Goal: Entertainment & Leisure: Consume media (video, audio)

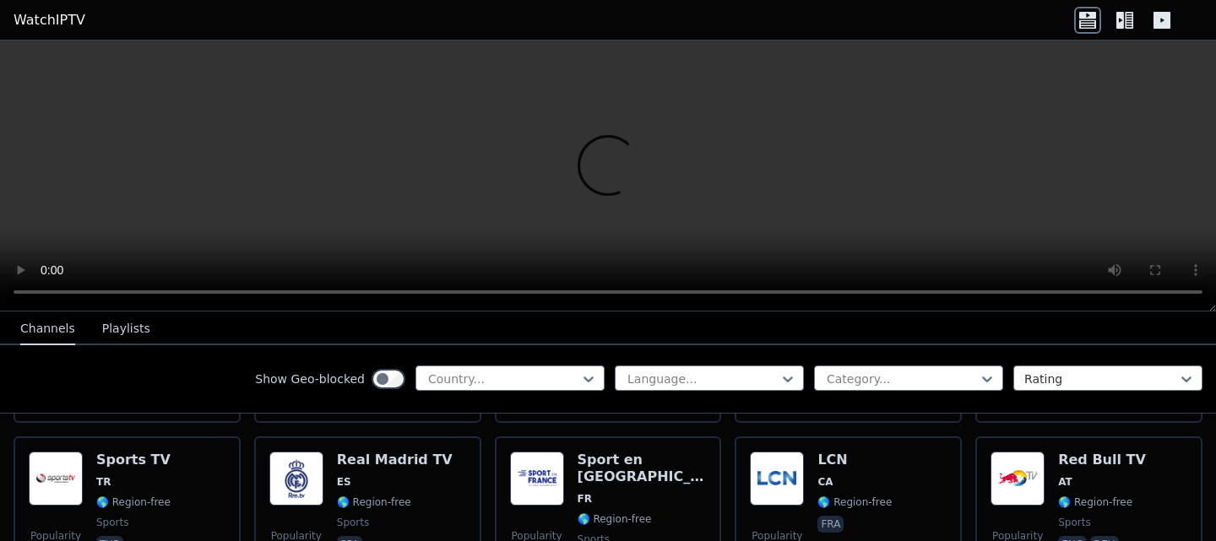
scroll to position [522, 0]
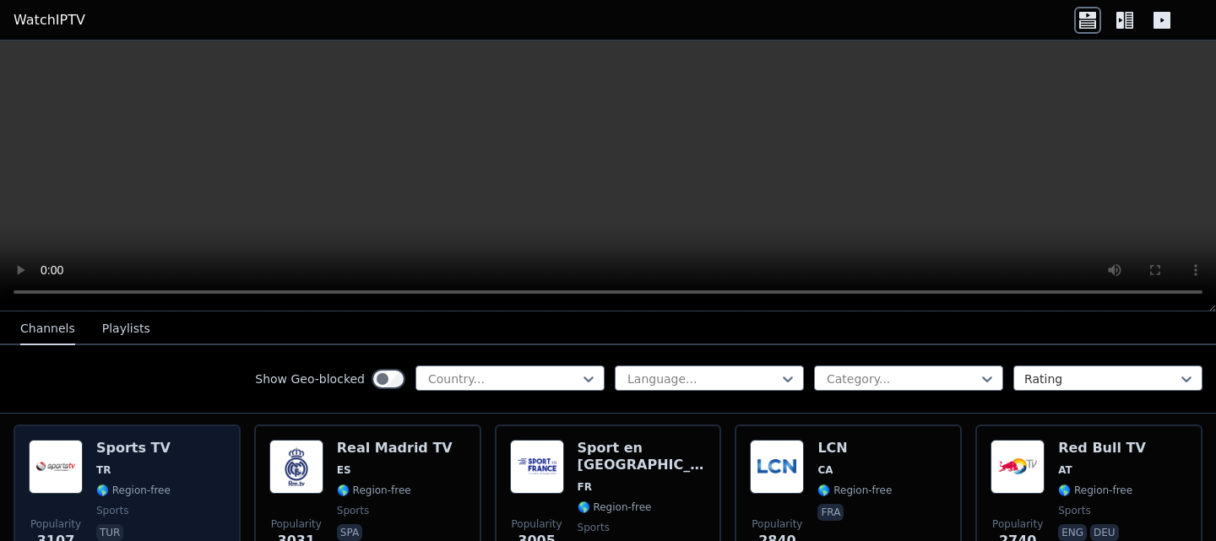
click at [127, 440] on h6 "Sports TV" at bounding box center [133, 448] width 74 height 17
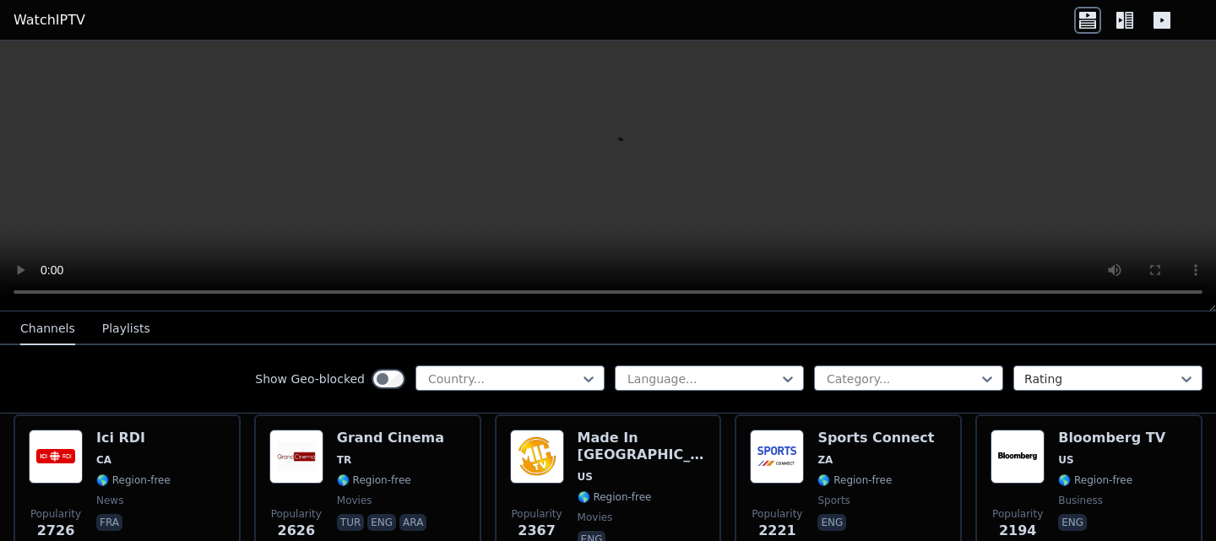
scroll to position [698, 0]
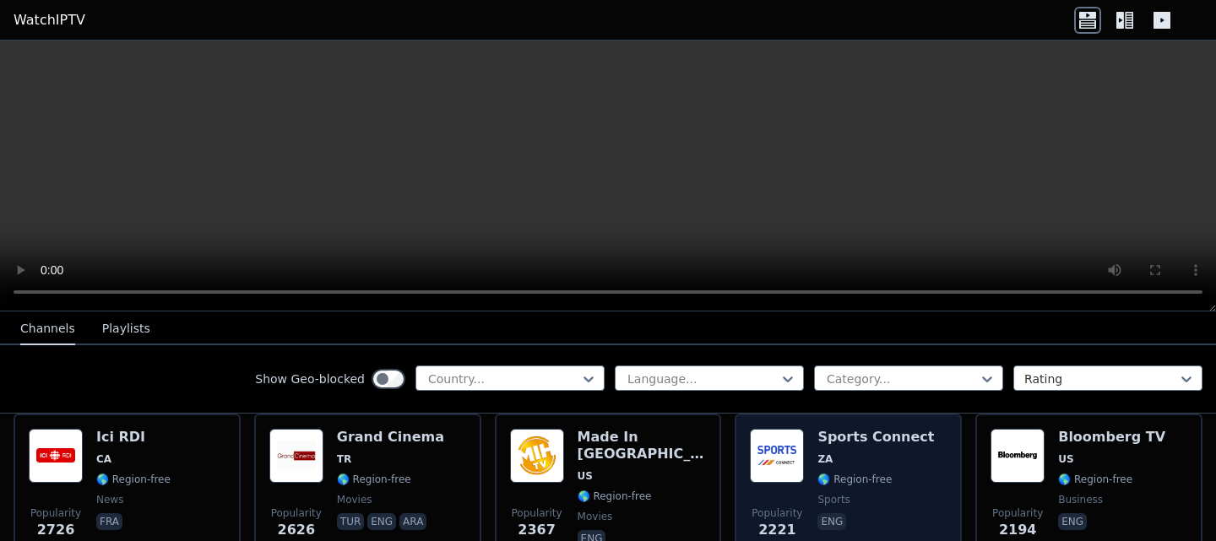
click at [844, 453] on span "ZA" at bounding box center [875, 460] width 117 height 14
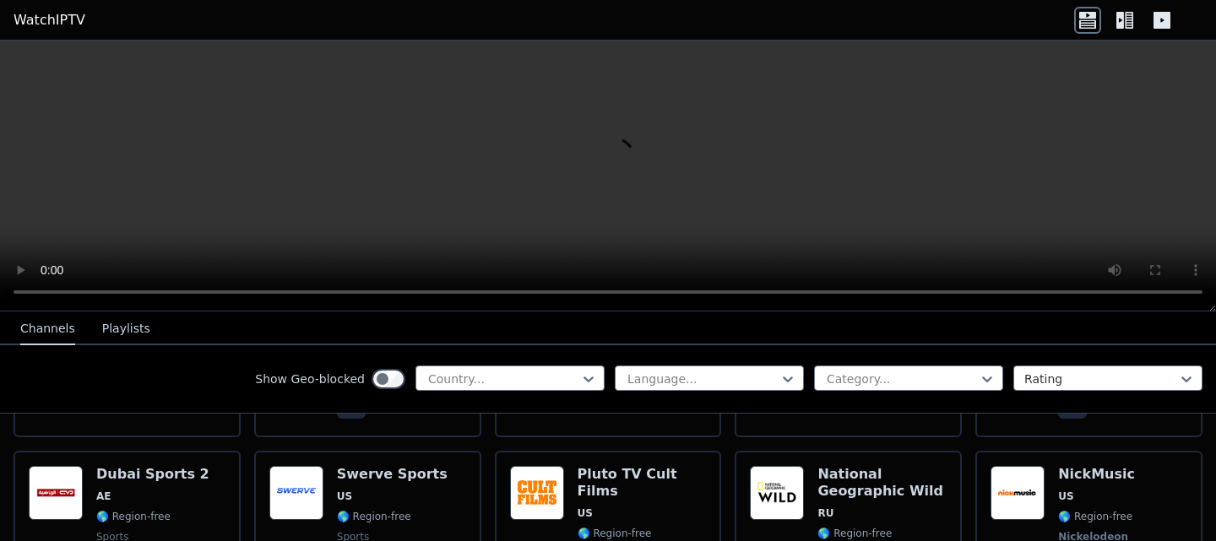
scroll to position [1994, 0]
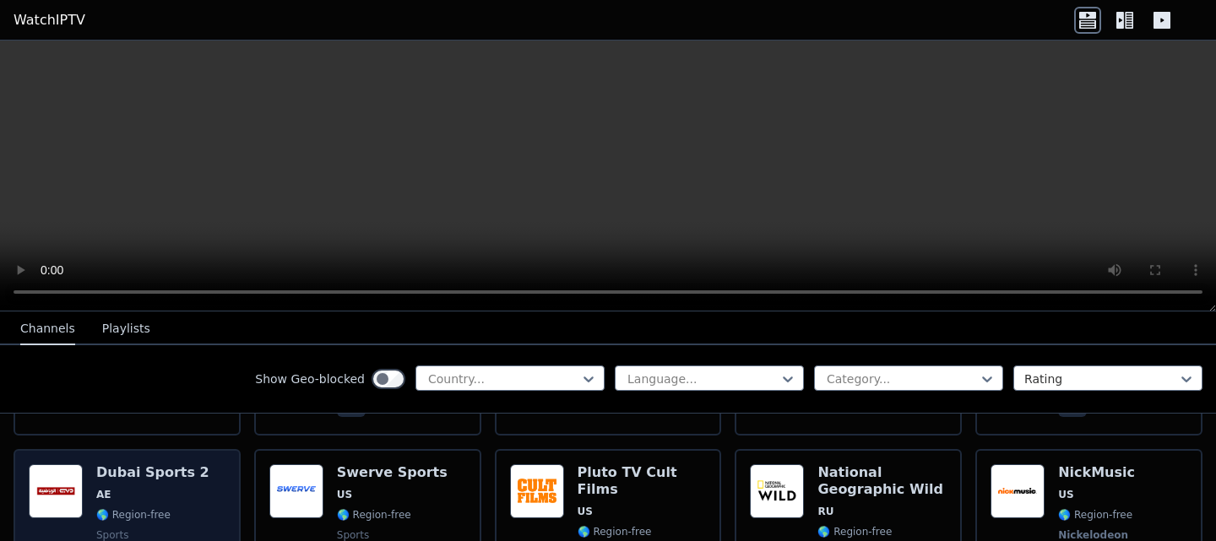
click at [168, 464] on h6 "Dubai Sports 2" at bounding box center [152, 472] width 113 height 17
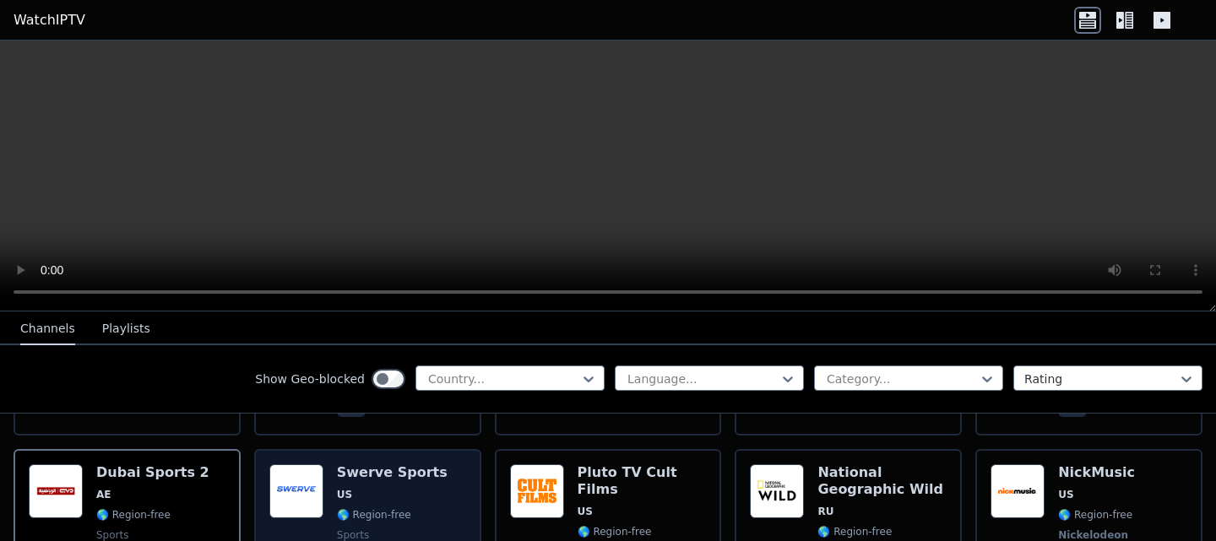
click at [385, 464] on h6 "Swerve Sports" at bounding box center [392, 472] width 111 height 17
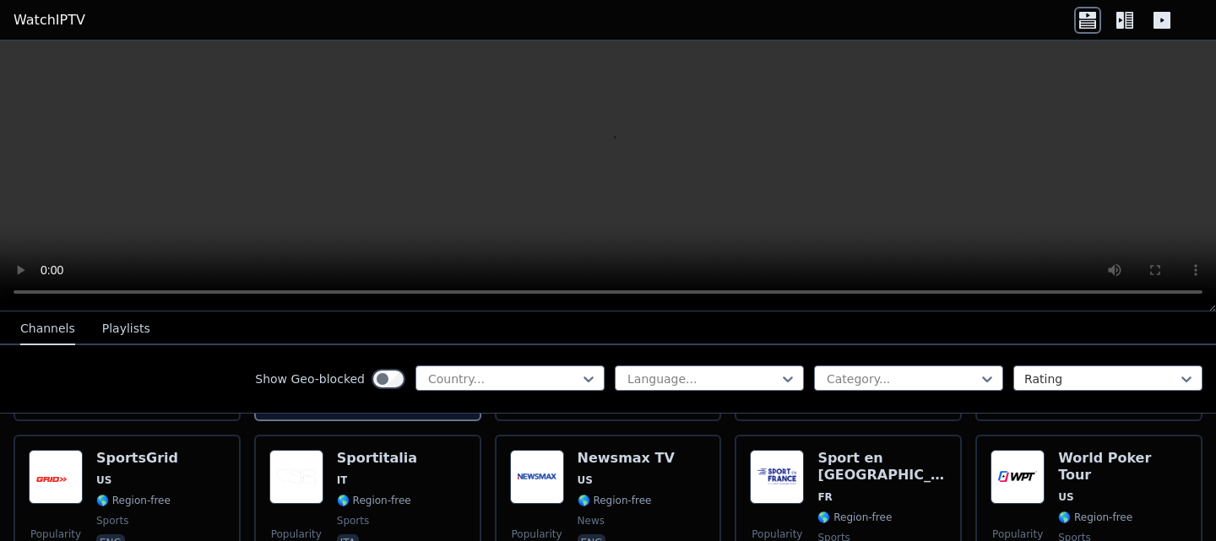
scroll to position [2195, 0]
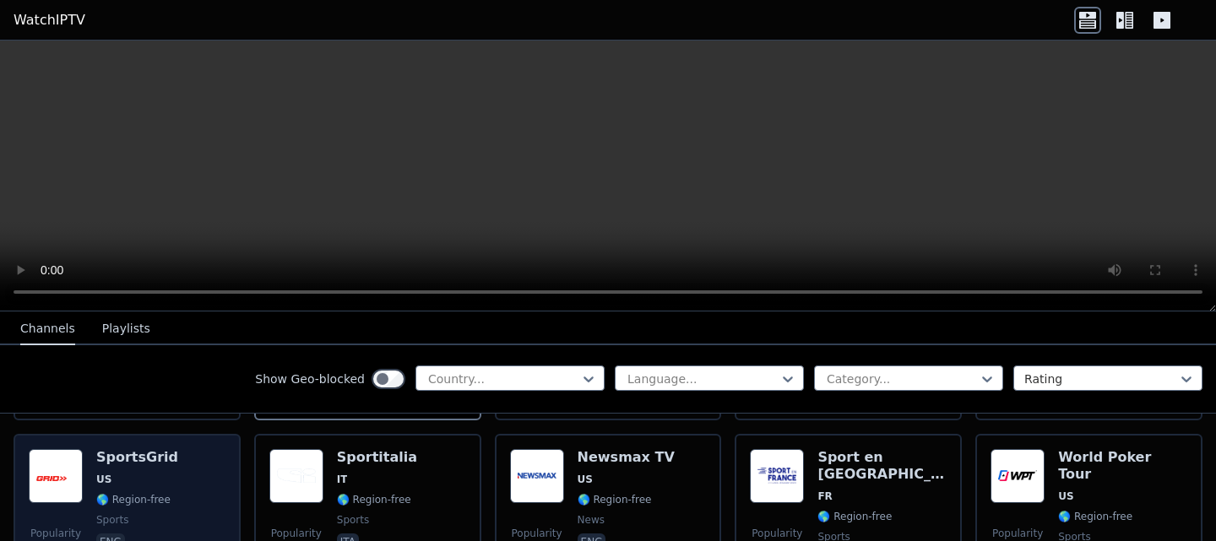
click at [158, 449] on h6 "SportsGrid" at bounding box center [137, 457] width 82 height 17
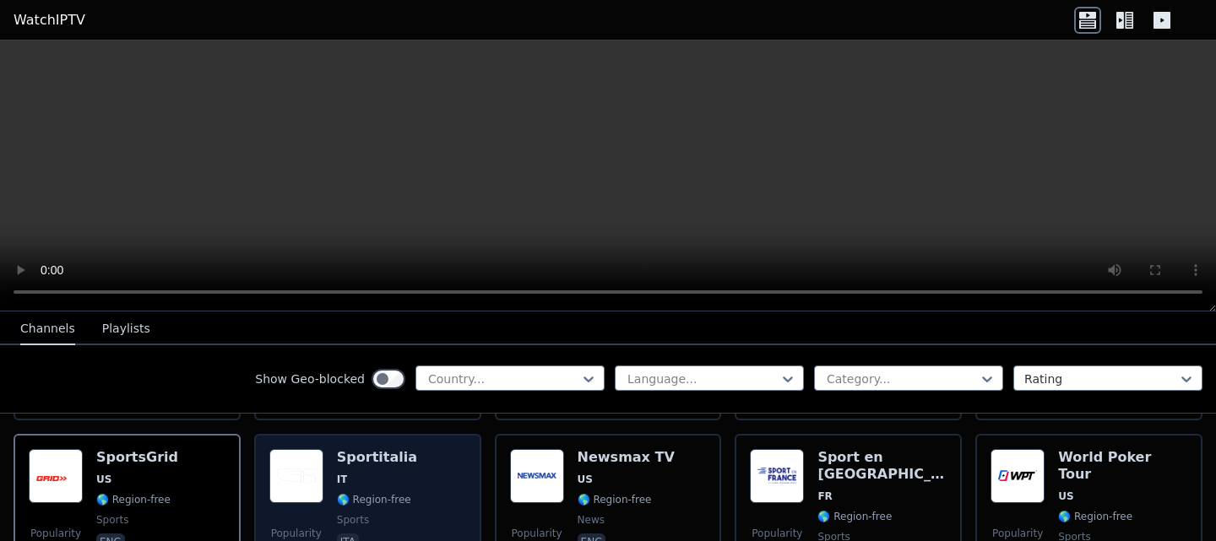
click at [360, 461] on div "Sportitalia IT 🌎 Region-free sports ita" at bounding box center [377, 510] width 80 height 122
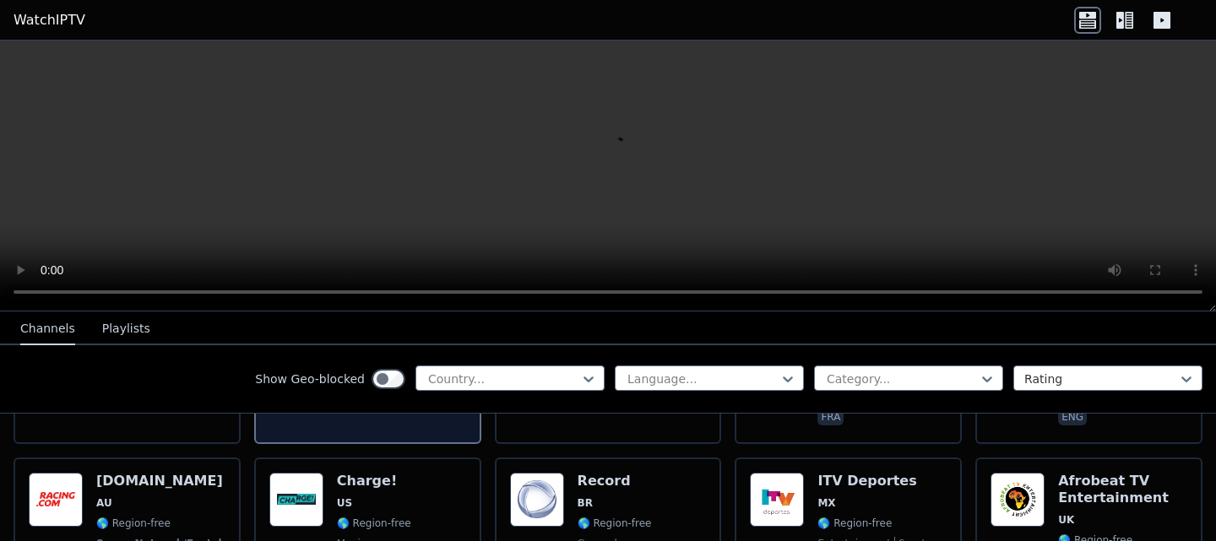
scroll to position [2326, 0]
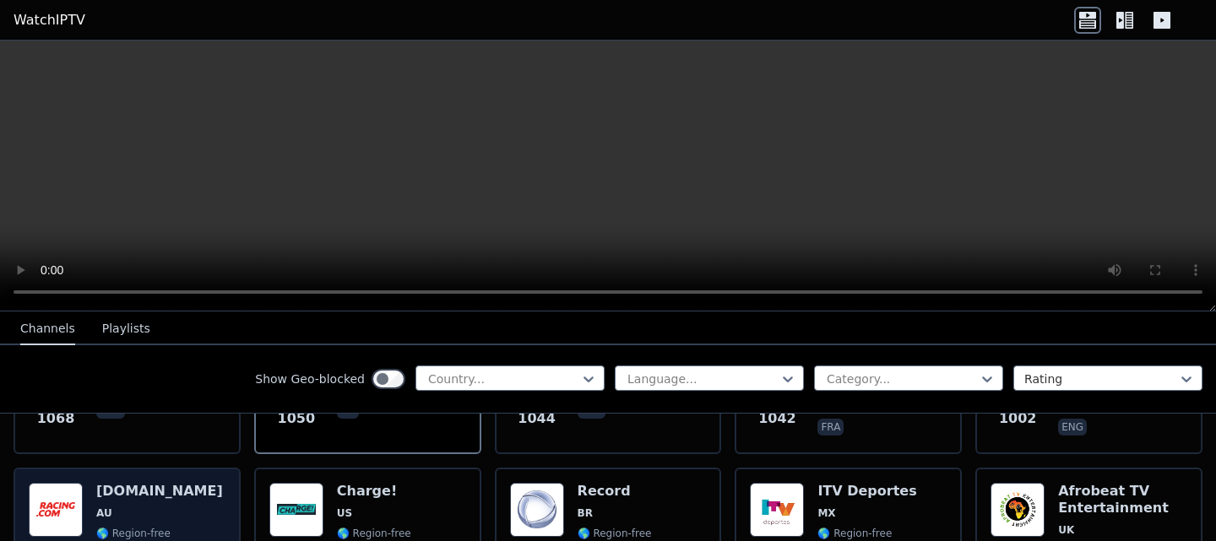
click at [134, 468] on div "Popularity 983 [DOMAIN_NAME] AU 🌎 Region-free Seven Network/Foxtel sports eng" at bounding box center [127, 545] width 227 height 155
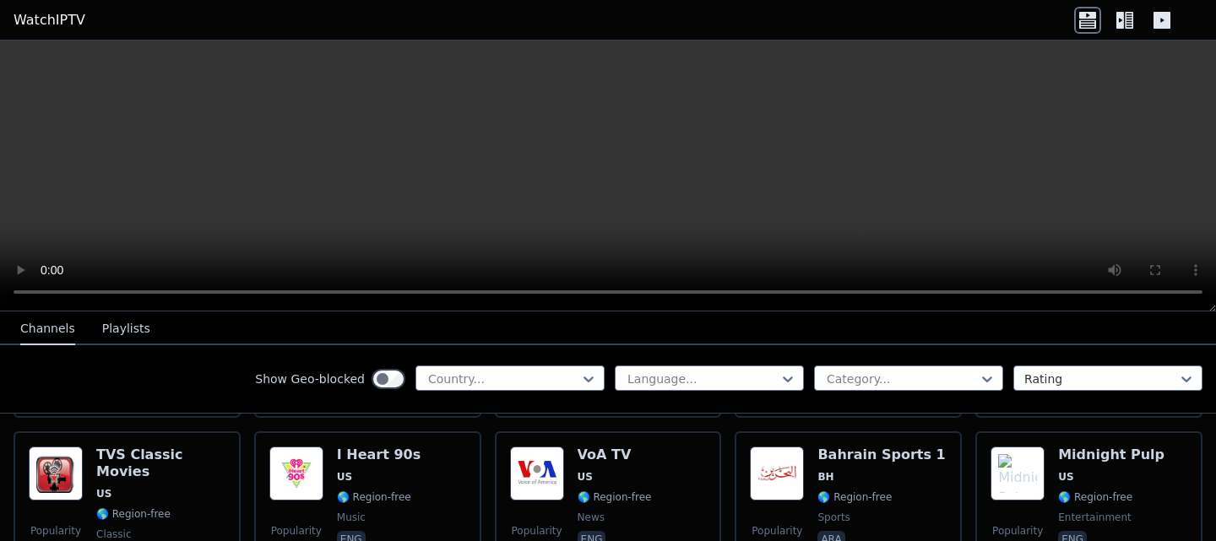
scroll to position [2702, 0]
